Goal: Find specific page/section: Find specific page/section

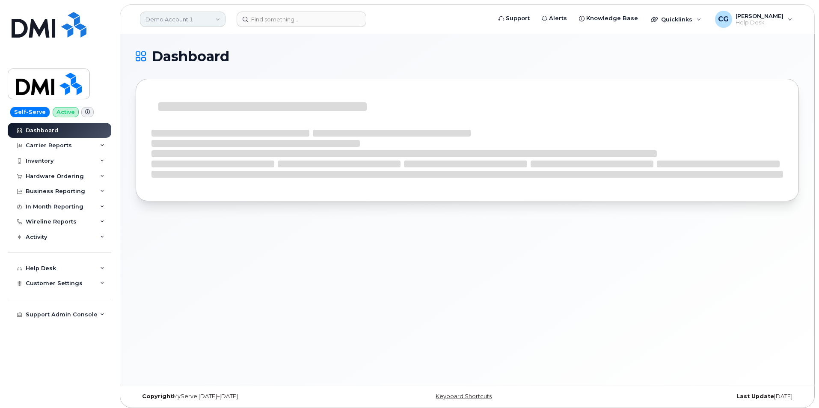
click at [162, 19] on link "Demo Account 1" at bounding box center [183, 19] width 86 height 15
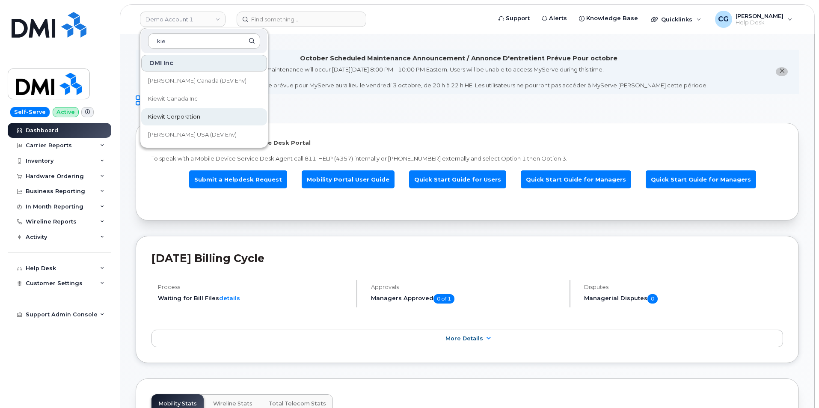
type input "kie"
click at [184, 115] on span "Kiewit Corporation" at bounding box center [174, 117] width 52 height 9
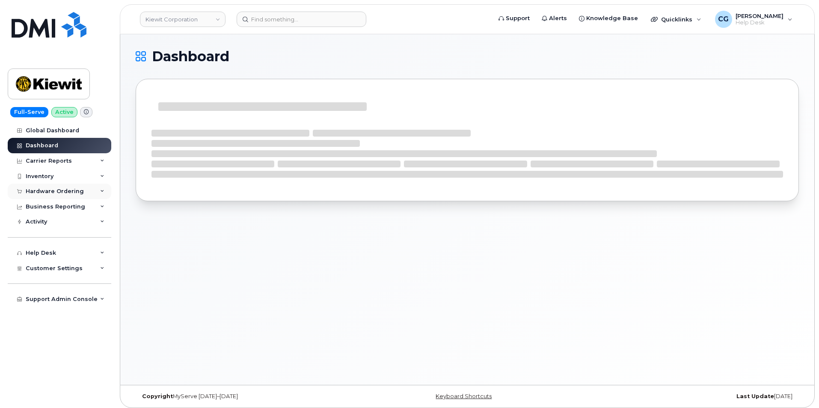
click at [42, 190] on div "Hardware Ordering" at bounding box center [55, 191] width 58 height 7
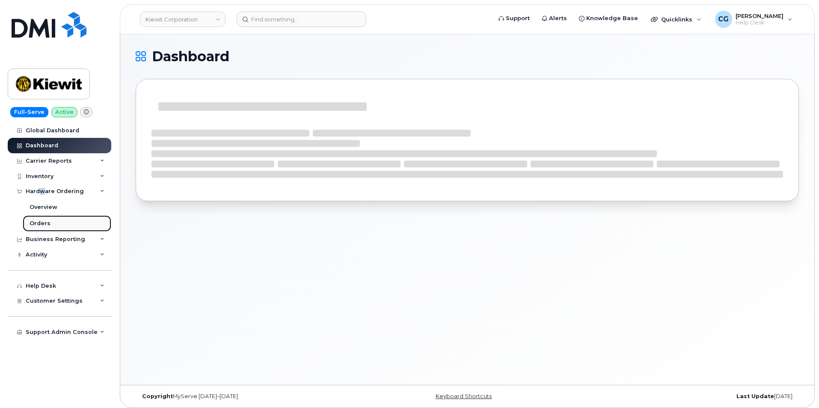
click at [42, 223] on div "Orders" at bounding box center [40, 224] width 21 height 8
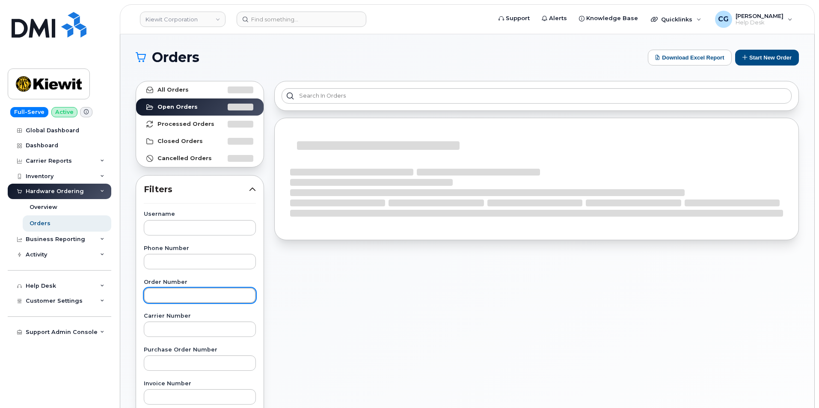
click at [178, 302] on input "text" at bounding box center [200, 295] width 112 height 15
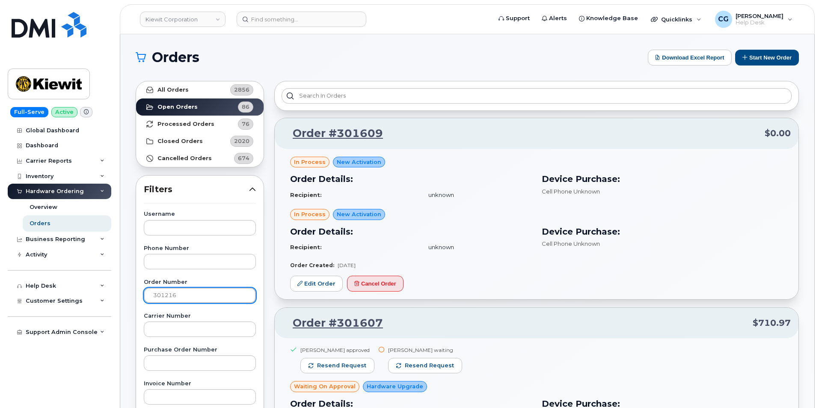
type input "301216"
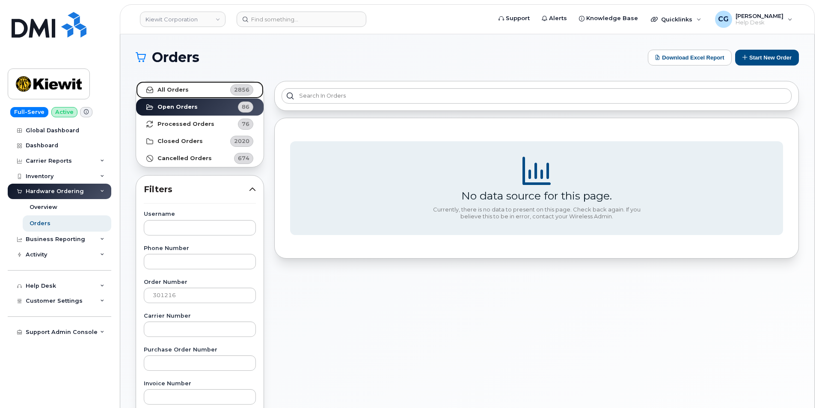
click at [177, 86] on strong "All Orders" at bounding box center [173, 89] width 31 height 7
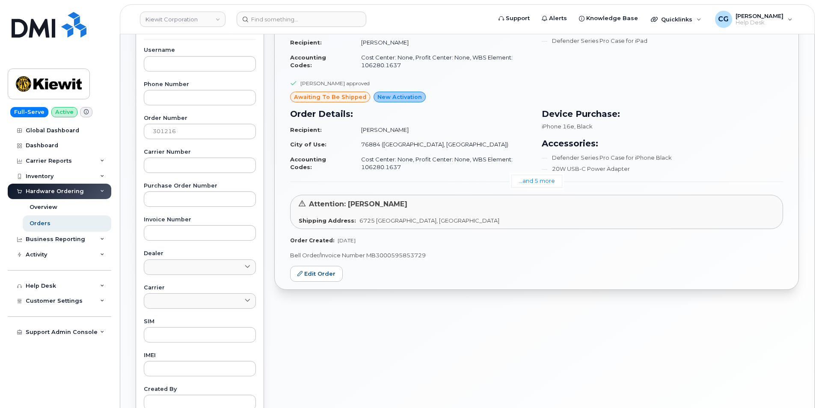
scroll to position [171, 0]
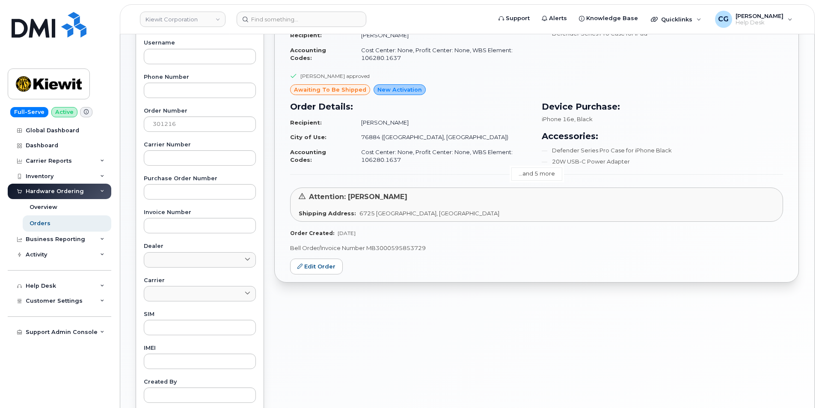
click at [538, 172] on link "...and 5 more" at bounding box center [536, 173] width 51 height 13
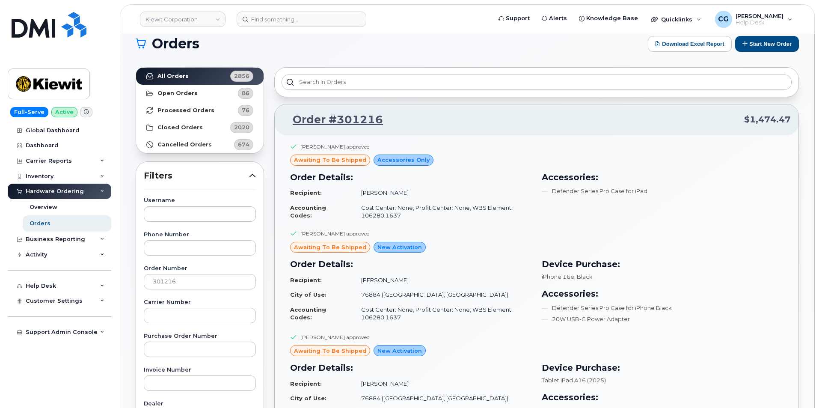
scroll to position [0, 0]
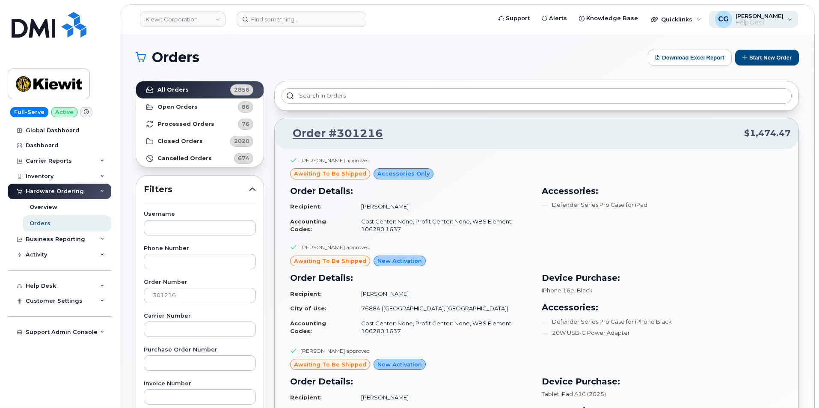
click at [758, 17] on span "[PERSON_NAME]" at bounding box center [760, 15] width 48 height 7
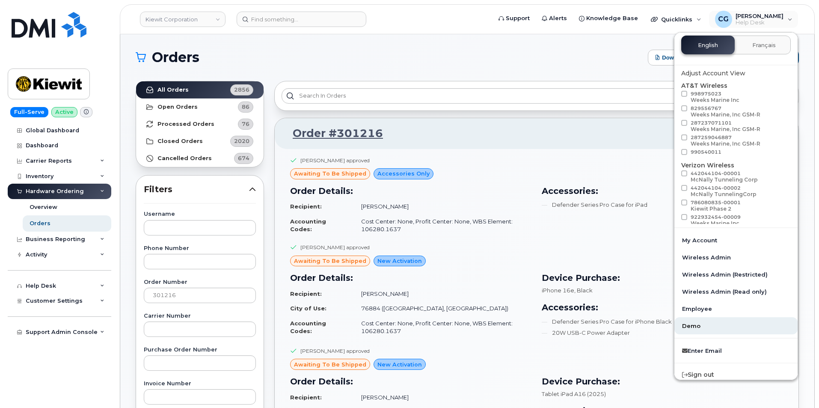
scroll to position [22, 0]
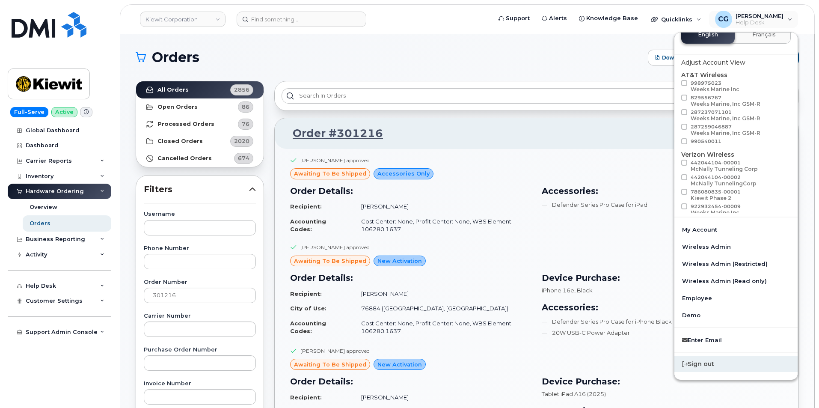
drag, startPoint x: 707, startPoint y: 369, endPoint x: 705, endPoint y: 365, distance: 5.2
click at [706, 369] on div "Sign out" at bounding box center [736, 364] width 123 height 16
